Goal: Obtain resource: Obtain resource

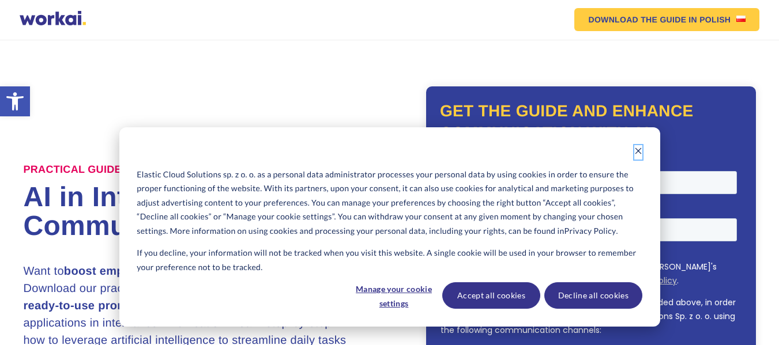
click at [637, 149] on icon "Dismiss cookie banner" at bounding box center [638, 151] width 8 height 8
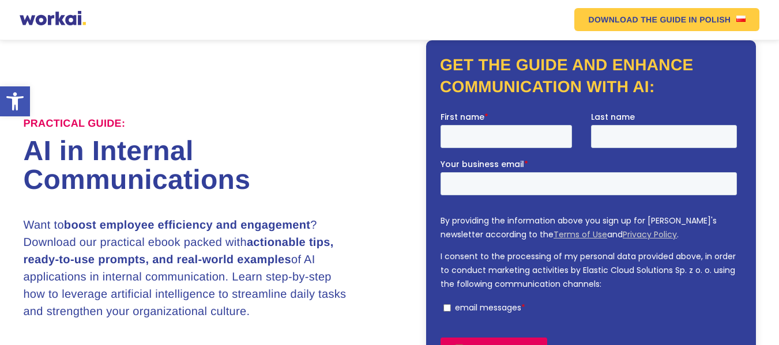
scroll to position [23, 0]
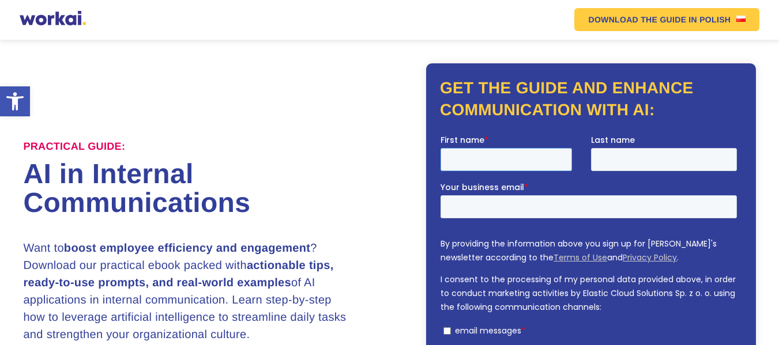
click at [473, 160] on input "First name *" at bounding box center [505, 159] width 131 height 23
type input "[PERSON_NAME]"
click at [624, 160] on input "Last name" at bounding box center [664, 159] width 146 height 23
type input "Kuimba"
click at [511, 211] on input "Your business email *" at bounding box center [588, 206] width 296 height 23
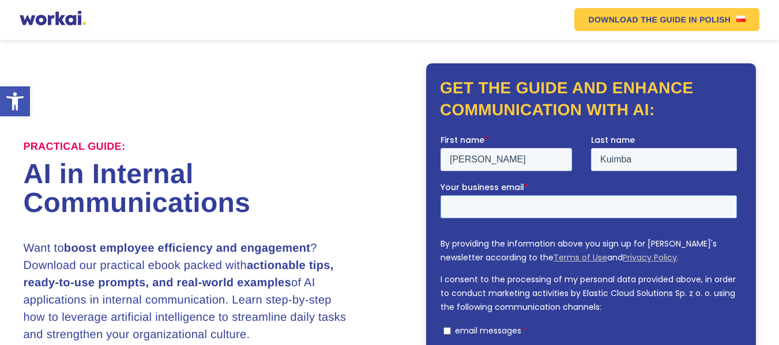
type input "[EMAIL_ADDRESS][DOMAIN_NAME]"
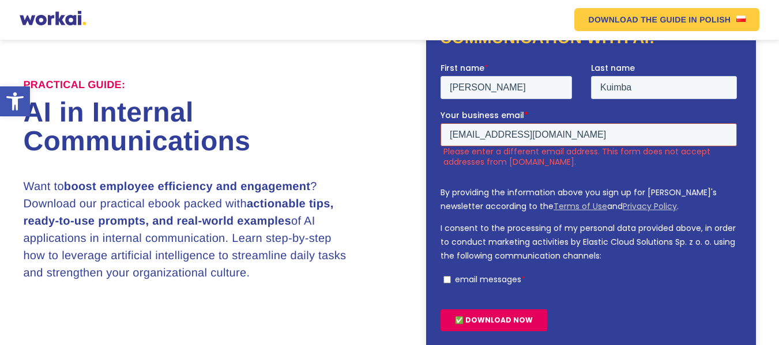
scroll to position [103, 0]
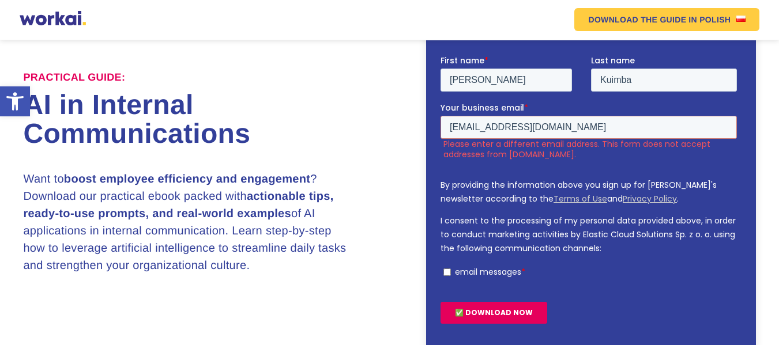
click at [446, 271] on input "email messages *" at bounding box center [446, 271] width 7 height 7
checkbox input "true"
click at [477, 312] on input "✅ DOWNLOAD NOW" at bounding box center [493, 312] width 107 height 22
click at [503, 314] on input "✅ DOWNLOAD NOW" at bounding box center [493, 312] width 107 height 22
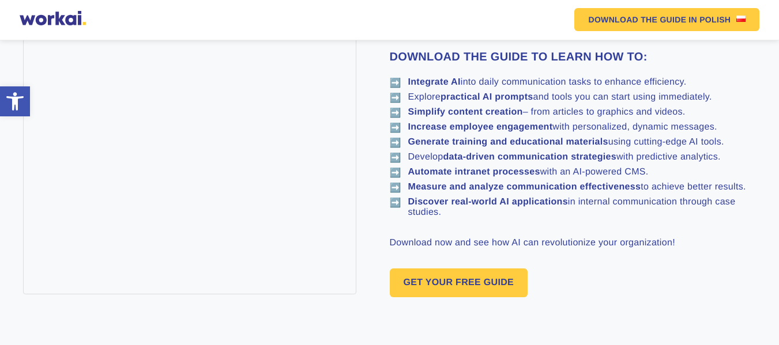
scroll to position [656, 0]
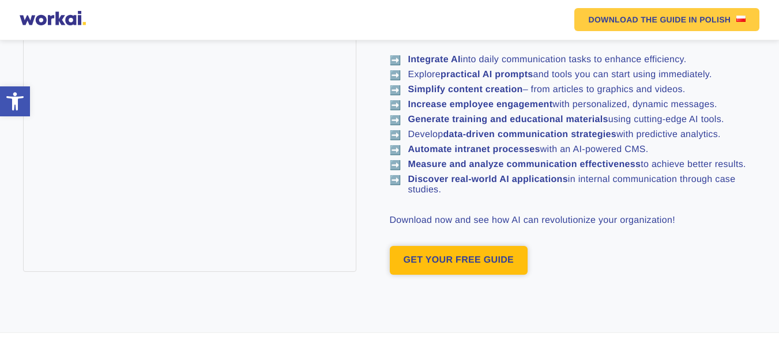
click at [500, 258] on link "GET YOUR FREE GUIDE" at bounding box center [459, 260] width 138 height 29
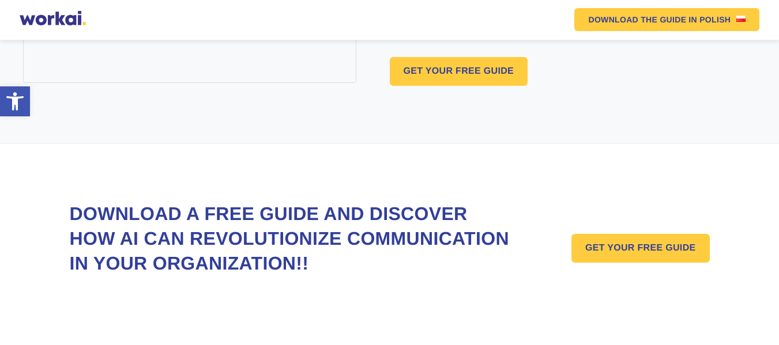
scroll to position [886, 0]
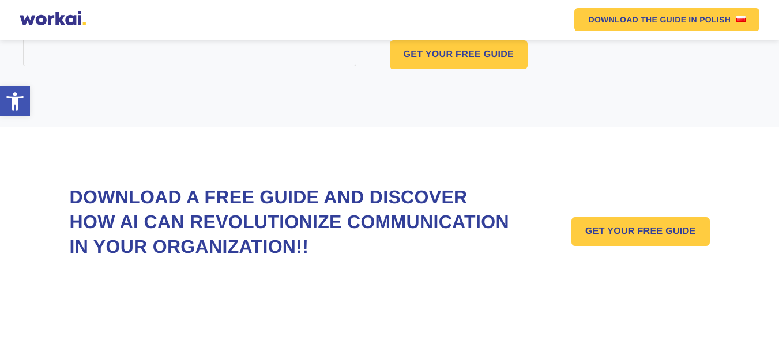
scroll to position [656, 0]
